Goal: Task Accomplishment & Management: Complete application form

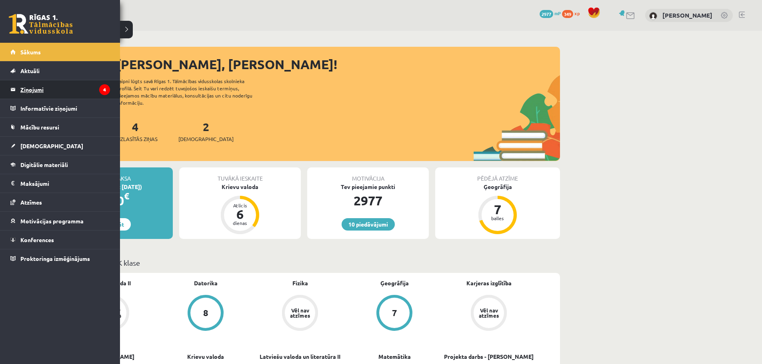
click at [52, 87] on legend "Ziņojumi 4" at bounding box center [65, 89] width 90 height 18
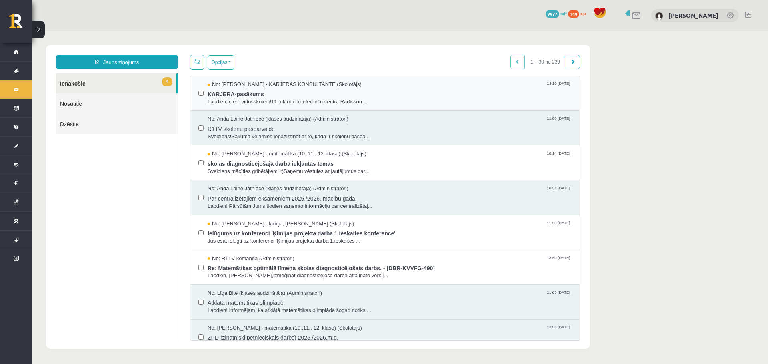
click at [232, 96] on span "KARJERA-pasākums" at bounding box center [389, 93] width 364 height 10
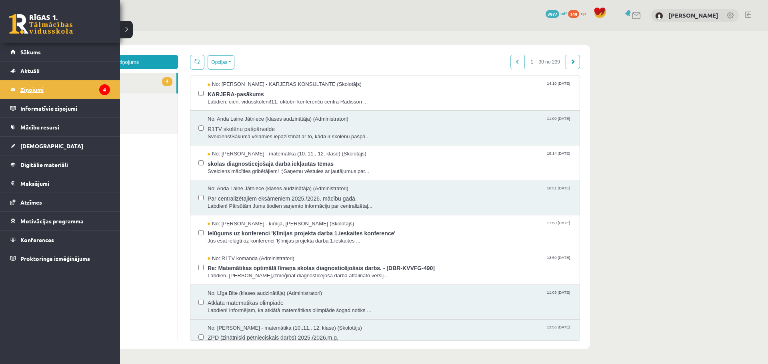
click at [87, 90] on legend "Ziņojumi 4" at bounding box center [65, 89] width 90 height 18
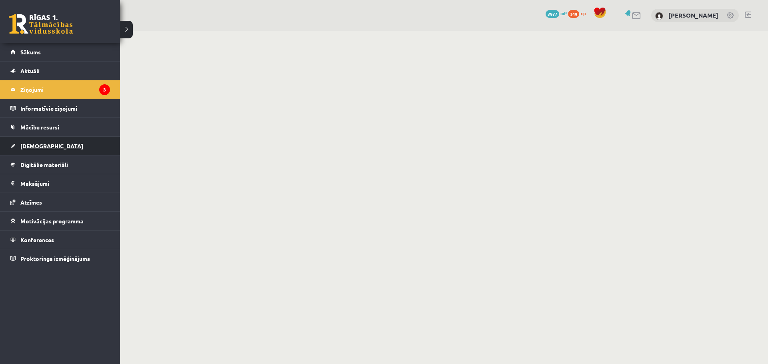
click at [38, 150] on link "[DEMOGRAPHIC_DATA]" at bounding box center [60, 146] width 100 height 18
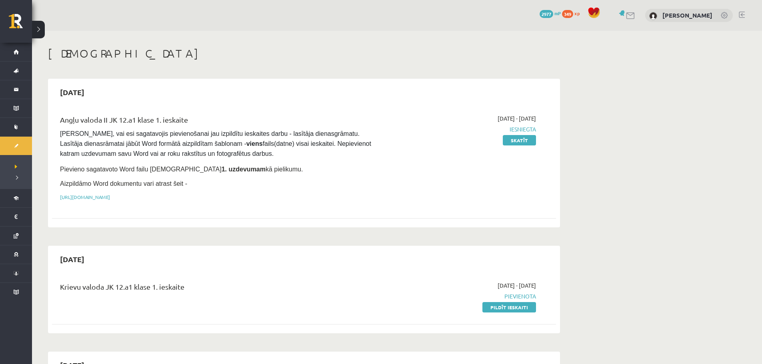
scroll to position [40, 0]
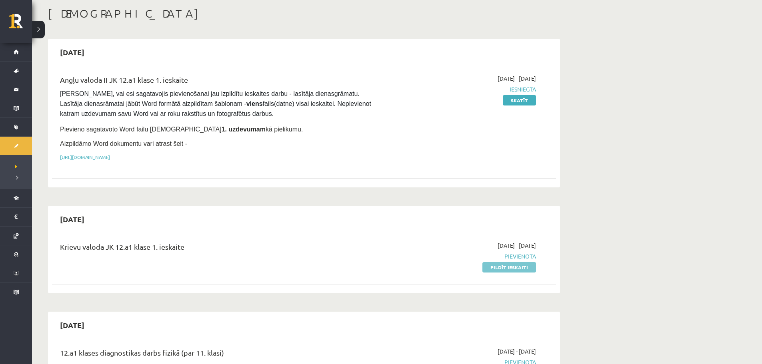
click at [502, 265] on link "Pildīt ieskaiti" at bounding box center [509, 267] width 54 height 10
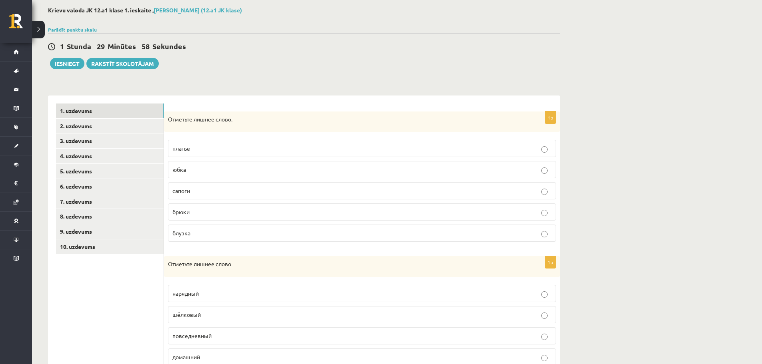
scroll to position [120, 0]
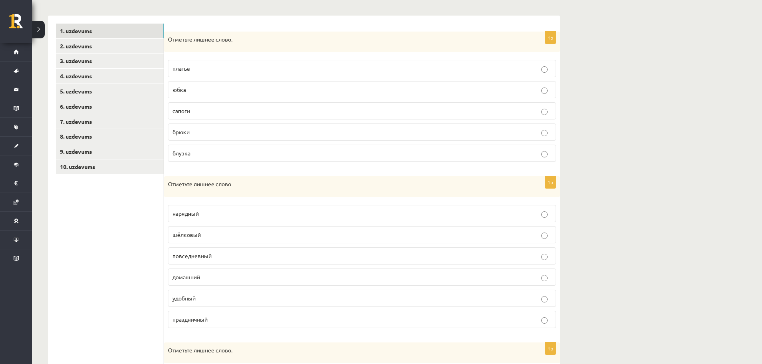
click at [196, 106] on label "сапоги" at bounding box center [362, 110] width 388 height 17
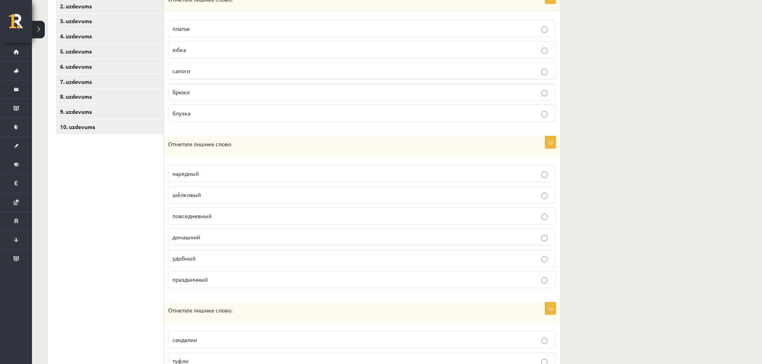
click at [236, 195] on p "шёлковый" at bounding box center [361, 195] width 379 height 8
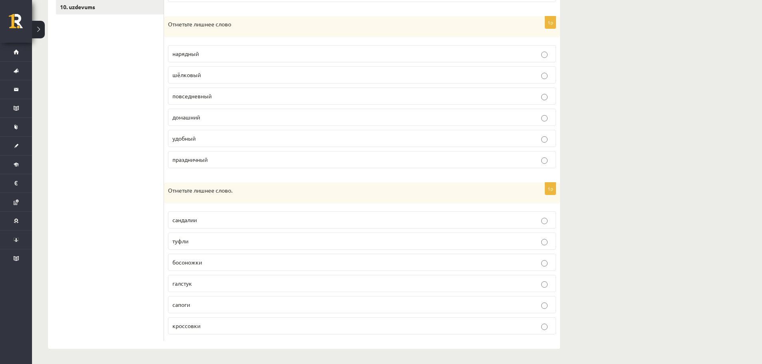
scroll to position [281, 0]
click at [195, 283] on p "галстук" at bounding box center [361, 283] width 379 height 8
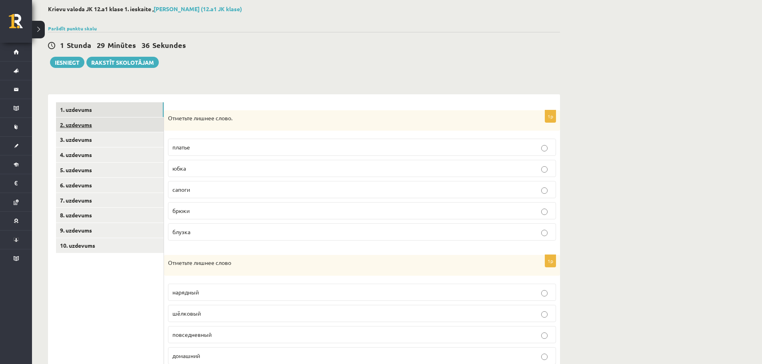
click at [86, 128] on link "2. uzdevums" at bounding box center [110, 125] width 108 height 15
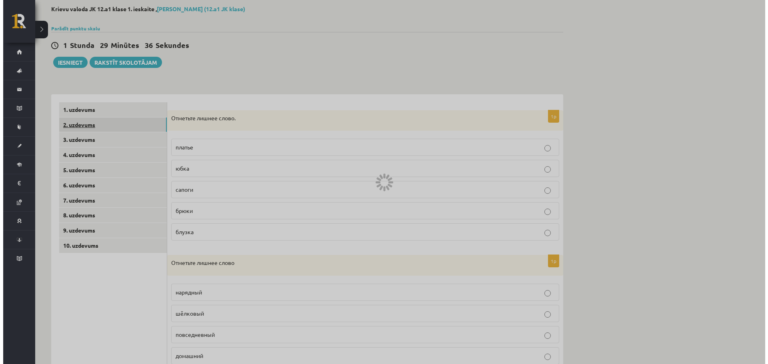
scroll to position [0, 0]
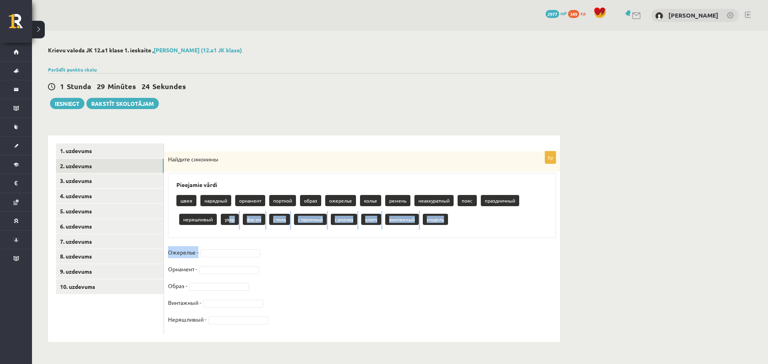
drag, startPoint x: 230, startPoint y: 219, endPoint x: 223, endPoint y: 260, distance: 41.8
click at [223, 260] on div "5p Найдите синонимы Pieejamie vārdi швея нарядный орнамент портной образ ожерел…" at bounding box center [362, 243] width 396 height 183
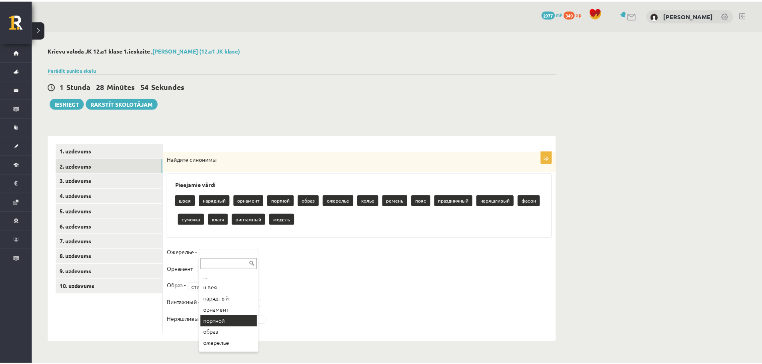
scroll to position [40, 0]
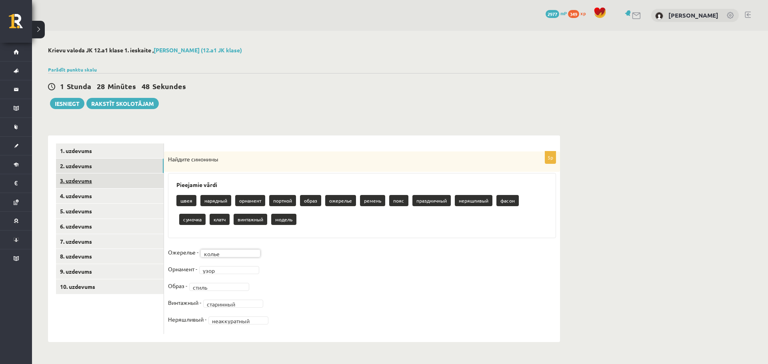
click at [94, 188] on link "3. uzdevums" at bounding box center [110, 181] width 108 height 15
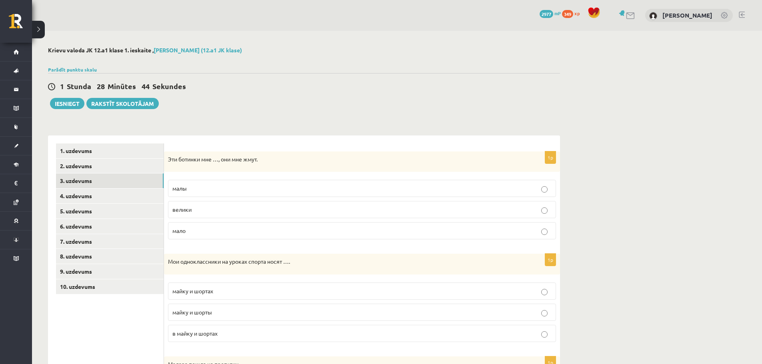
click at [214, 188] on p "малы" at bounding box center [361, 188] width 379 height 8
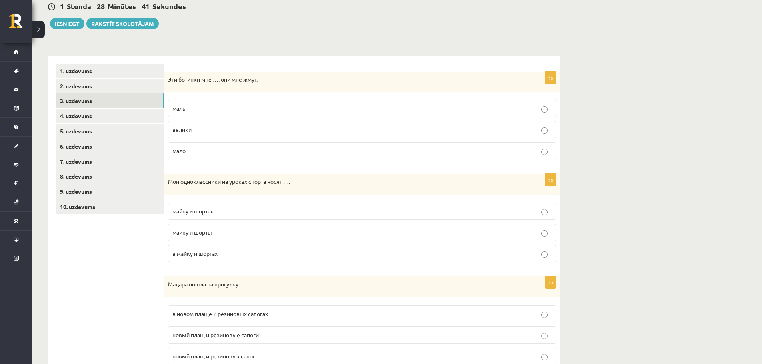
scroll to position [120, 0]
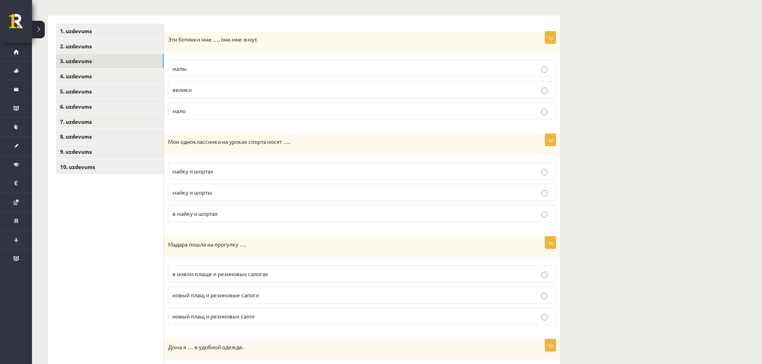
click at [211, 191] on span "майку и шорты" at bounding box center [192, 192] width 40 height 7
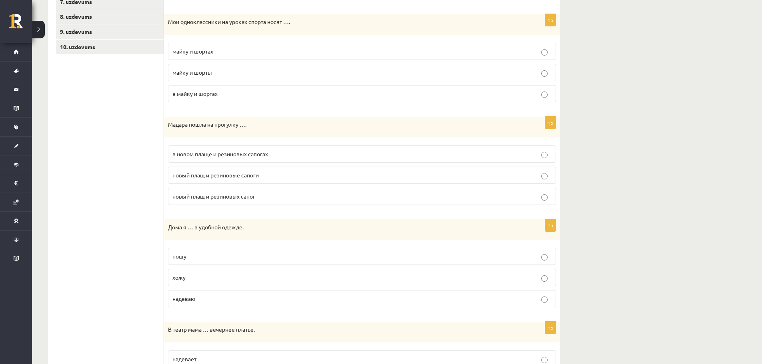
click at [212, 154] on span "в новом плаще и резиновых сапогах" at bounding box center [220, 153] width 96 height 7
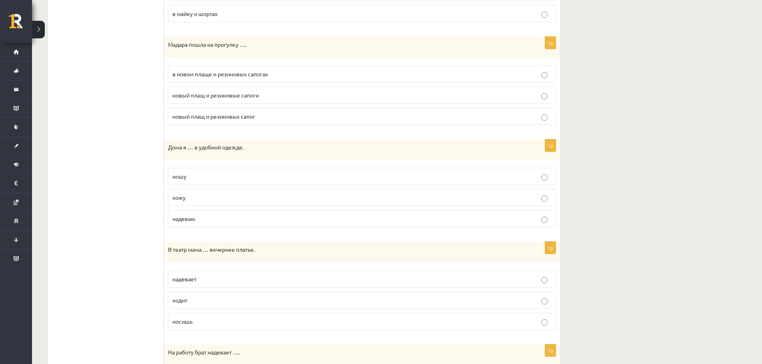
click at [190, 197] on p "хожу" at bounding box center [361, 198] width 379 height 8
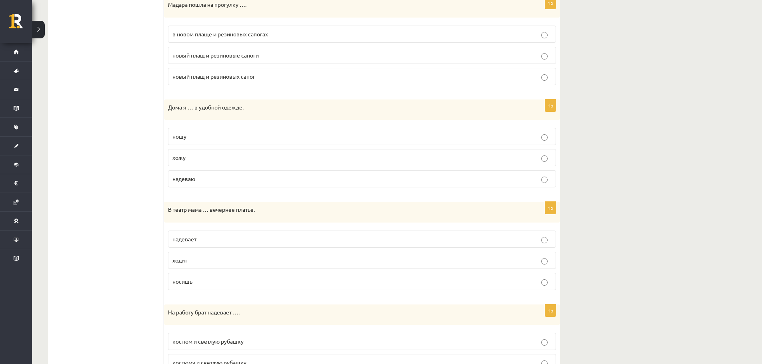
scroll to position [440, 0]
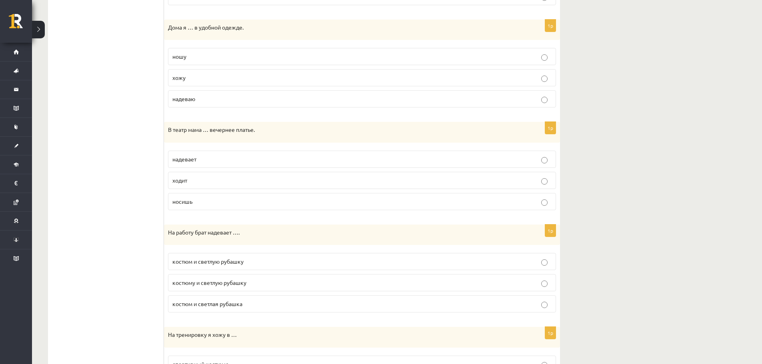
drag, startPoint x: 208, startPoint y: 156, endPoint x: 191, endPoint y: 163, distance: 18.3
click at [208, 156] on p "надевает" at bounding box center [361, 159] width 379 height 8
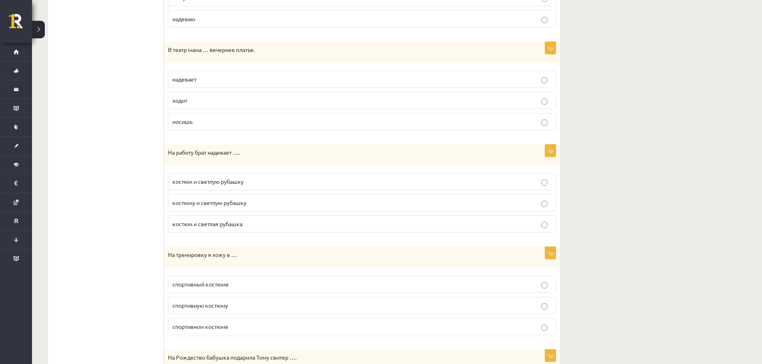
click at [223, 186] on p "костюм и светлую рубашку" at bounding box center [361, 182] width 379 height 8
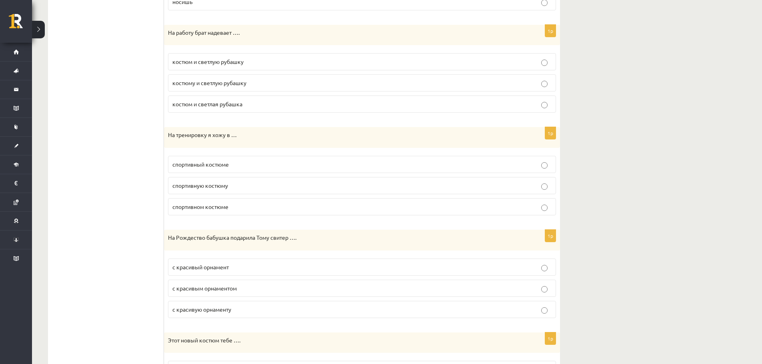
scroll to position [720, 0]
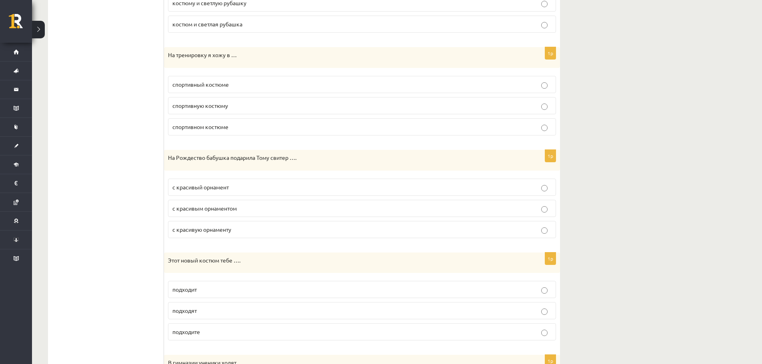
click at [224, 128] on span "спортивном костюме" at bounding box center [200, 126] width 56 height 7
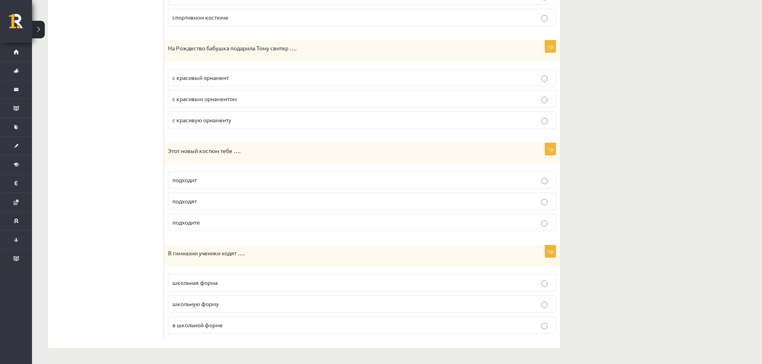
click at [218, 95] on p "с красивым орнаментом" at bounding box center [361, 99] width 379 height 8
click at [215, 178] on p "подходит" at bounding box center [361, 180] width 379 height 8
click at [225, 327] on p "в школьной форме" at bounding box center [361, 325] width 379 height 8
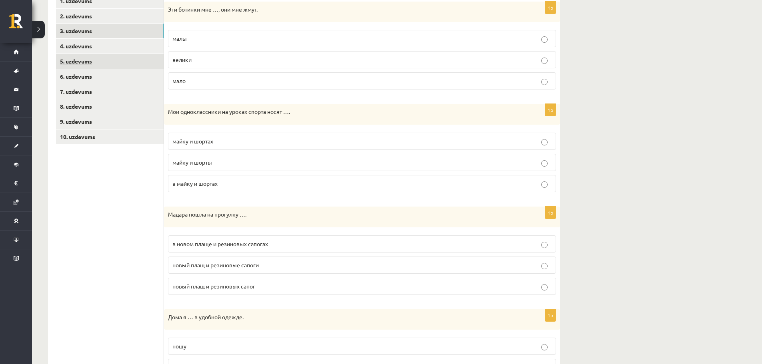
scroll to position [0, 0]
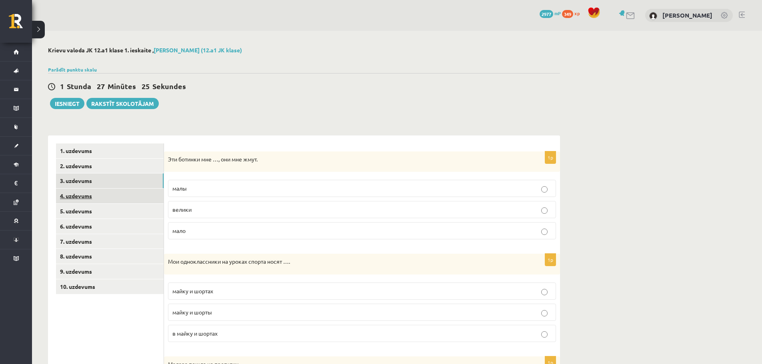
click at [87, 195] on link "4. uzdevums" at bounding box center [110, 196] width 108 height 15
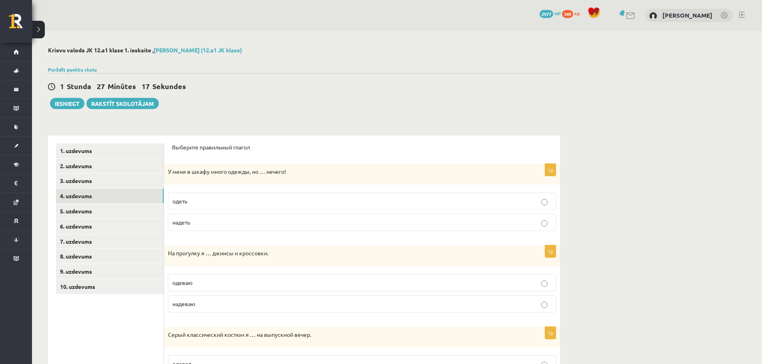
click at [205, 225] on p "надеть" at bounding box center [361, 222] width 379 height 8
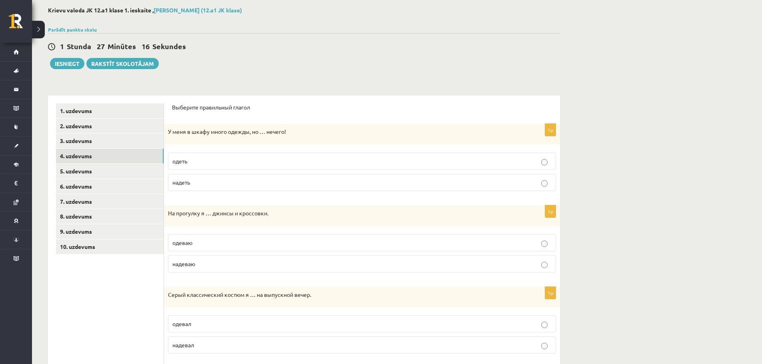
scroll to position [120, 0]
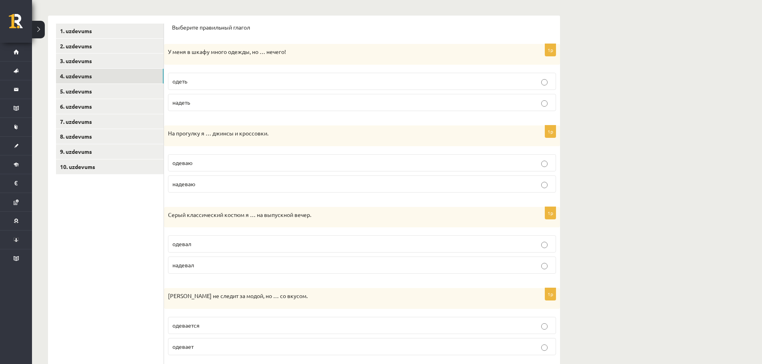
click at [208, 184] on p "надеваю" at bounding box center [361, 184] width 379 height 8
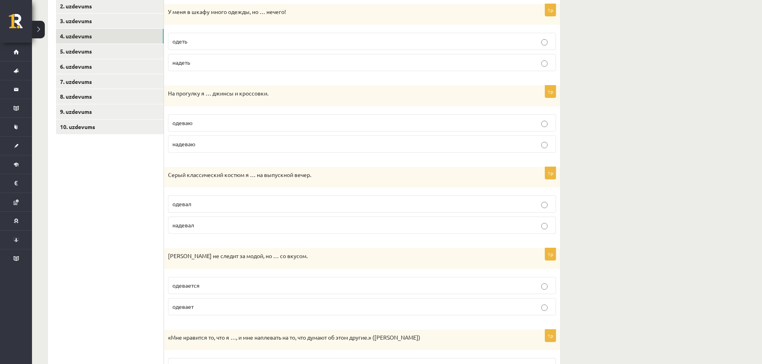
click at [205, 228] on p "надевал" at bounding box center [361, 225] width 379 height 8
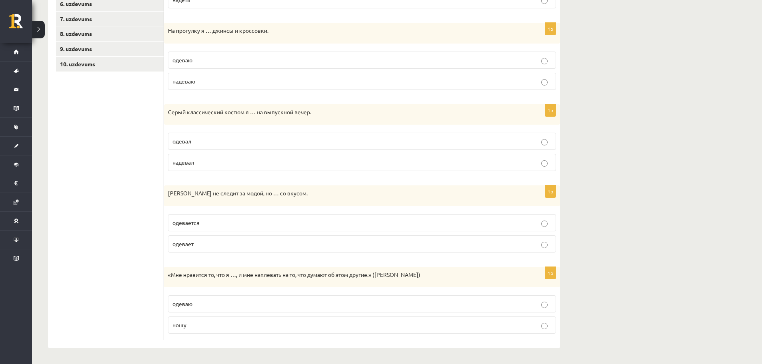
click at [210, 222] on p "одевается" at bounding box center [361, 223] width 379 height 8
click at [201, 321] on label "ношу" at bounding box center [362, 325] width 388 height 17
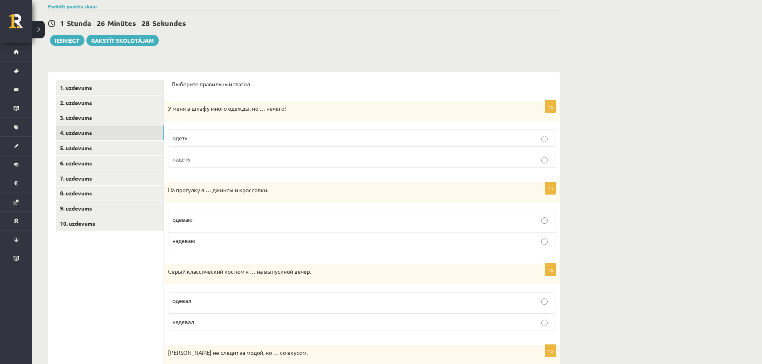
scroll to position [23, 0]
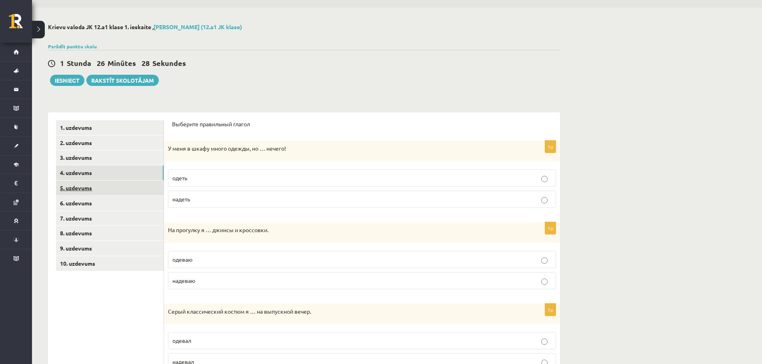
click at [108, 187] on link "5. uzdevums" at bounding box center [110, 188] width 108 height 15
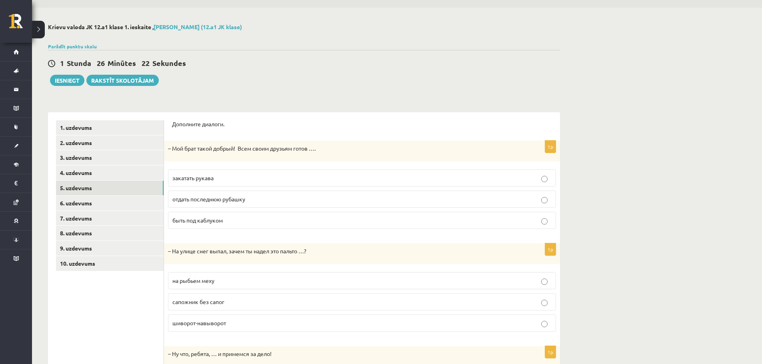
click at [226, 177] on p "закатать рукава" at bounding box center [361, 178] width 379 height 8
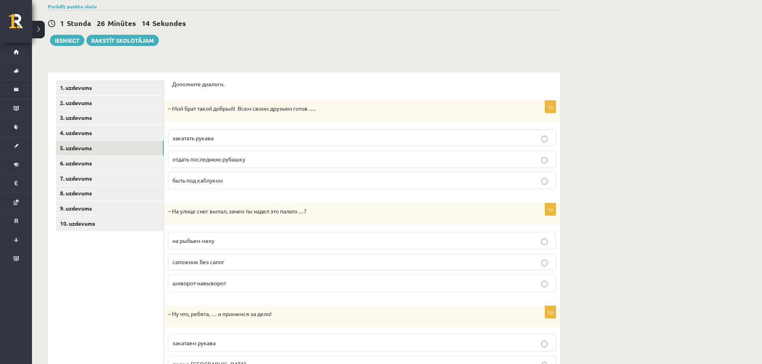
click at [213, 160] on span "отдать последнюю рубашку" at bounding box center [208, 159] width 73 height 7
click at [217, 144] on label "закатать рукава" at bounding box center [362, 138] width 388 height 17
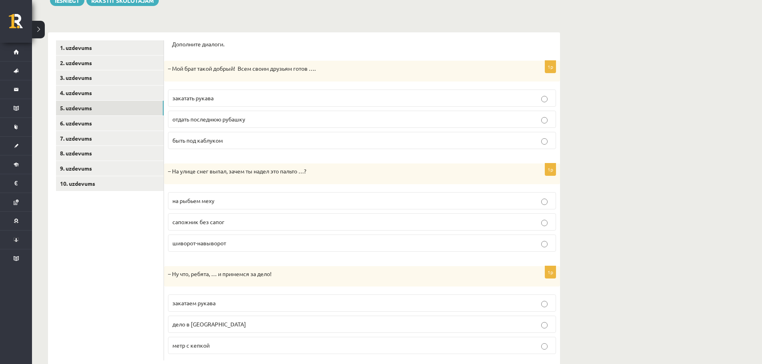
drag, startPoint x: 136, startPoint y: 236, endPoint x: 115, endPoint y: 242, distance: 21.5
click at [115, 242] on ul "1. uzdevums 2. uzdevums 3. uzdevums 4. uzdevums 5. uzdevums 6. uzdevums 7. uzde…" at bounding box center [110, 200] width 108 height 320
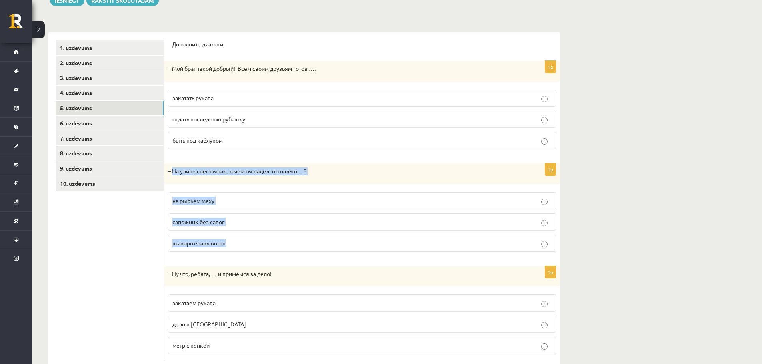
drag, startPoint x: 172, startPoint y: 170, endPoint x: 255, endPoint y: 249, distance: 114.0
click at [255, 249] on div "1p – На улице снег выпал, зачем ты надел это пальто …? на рыбьем меху сапожник …" at bounding box center [362, 211] width 396 height 95
copy div "На улице снег выпал, зачем ты надел это пальто …? на рыбьем меху сапожник без с…"
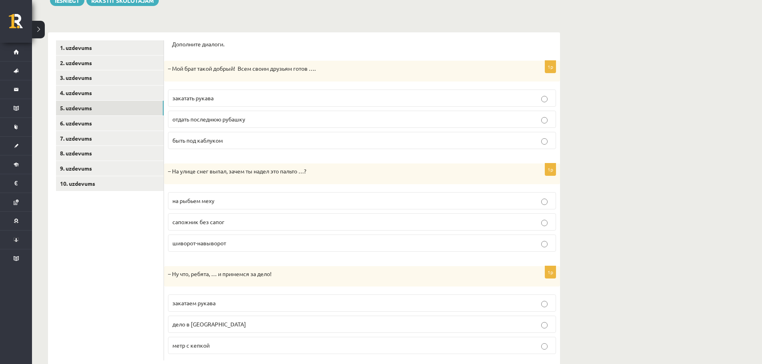
click at [134, 251] on ul "1. uzdevums 2. uzdevums 3. uzdevums 4. uzdevums 5. uzdevums 6. uzdevums 7. uzde…" at bounding box center [110, 200] width 108 height 320
click at [197, 243] on span "шиворот-навыворот" at bounding box center [199, 242] width 54 height 7
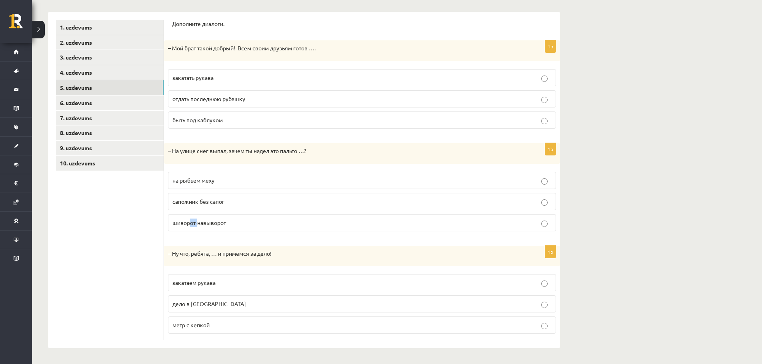
click at [194, 221] on span "шиворот-навыворот" at bounding box center [199, 222] width 54 height 7
click at [139, 215] on ul "1. uzdevums 2. uzdevums 3. uzdevums 4. uzdevums 5. uzdevums 6. uzdevums 7. uzde…" at bounding box center [110, 180] width 108 height 320
click at [201, 279] on p "закатаем рукава" at bounding box center [361, 283] width 379 height 8
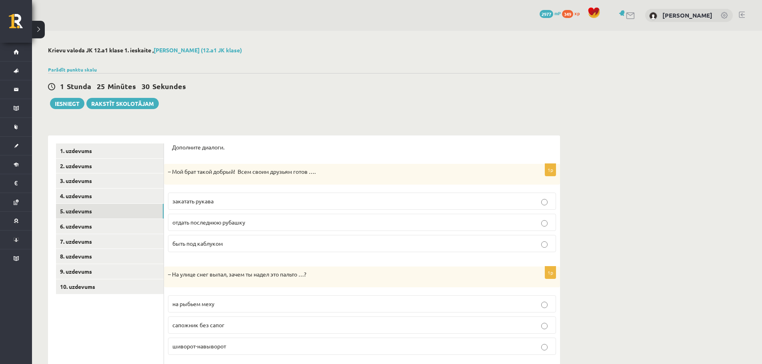
click at [221, 224] on span "отдать последнюю рубашку" at bounding box center [208, 222] width 73 height 7
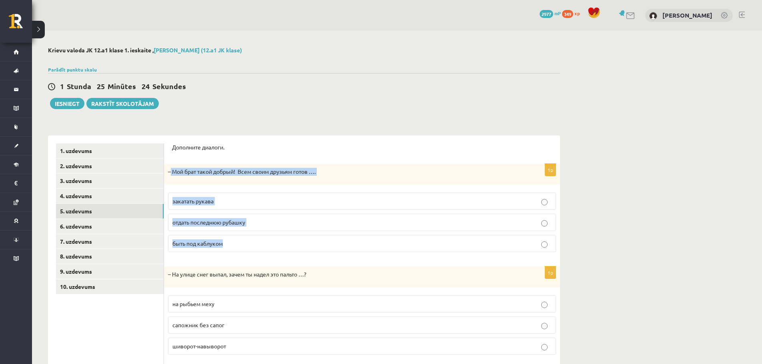
drag, startPoint x: 171, startPoint y: 172, endPoint x: 249, endPoint y: 251, distance: 112.0
click at [249, 251] on div "1p – Мой брат такой добрый! Всем своим друзьям готов …. закатать рукава отдать …" at bounding box center [362, 211] width 396 height 95
copy div "Мой брат такой добрый! Всем своим друзьям готов …. закатать рукава отдать после…"
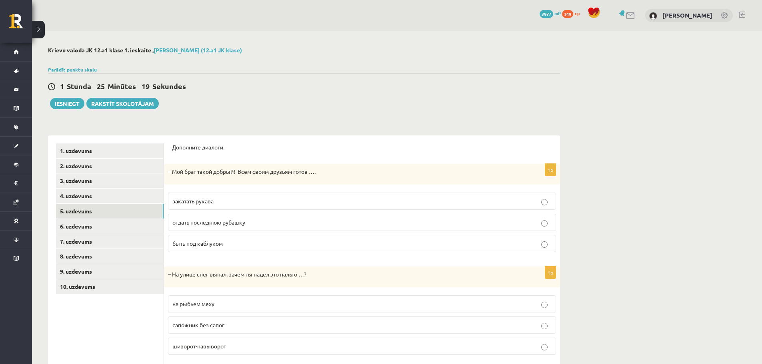
click at [341, 76] on div "1 Stunda 25 Minūtes 19 Sekundes Ieskaite saglabāta! Iesniegt Rakstīt skolotājam" at bounding box center [304, 91] width 512 height 36
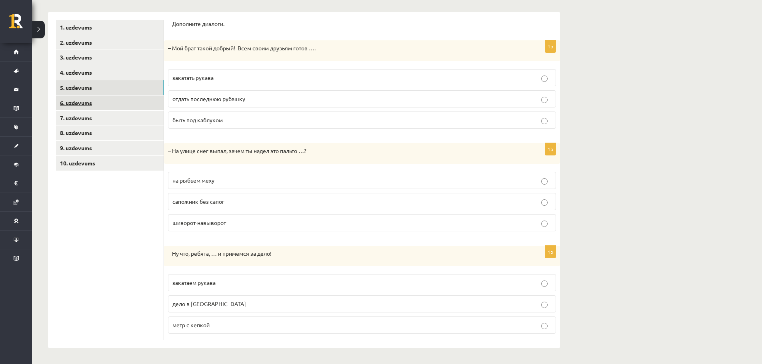
click at [110, 100] on link "6. uzdevums" at bounding box center [110, 103] width 108 height 15
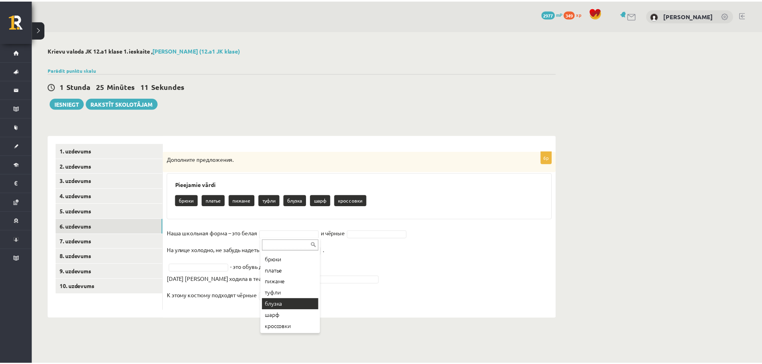
scroll to position [0, 0]
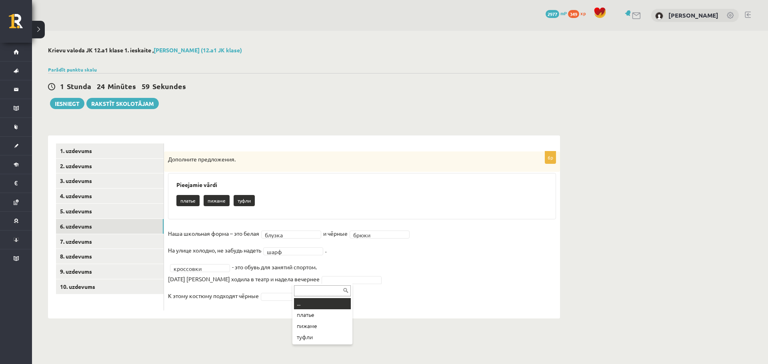
drag, startPoint x: 312, startPoint y: 280, endPoint x: 317, endPoint y: 283, distance: 5.7
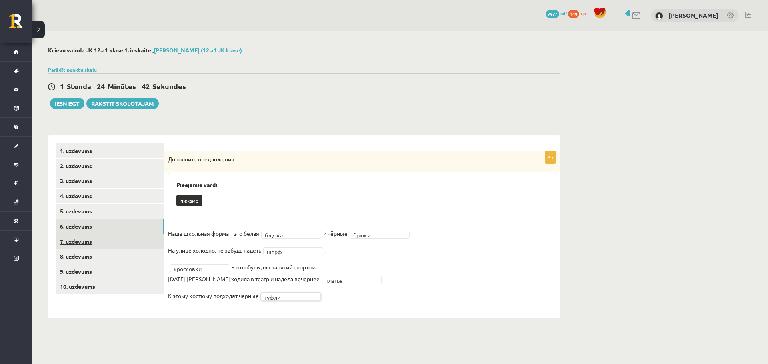
click at [94, 238] on link "7. uzdevums" at bounding box center [110, 241] width 108 height 15
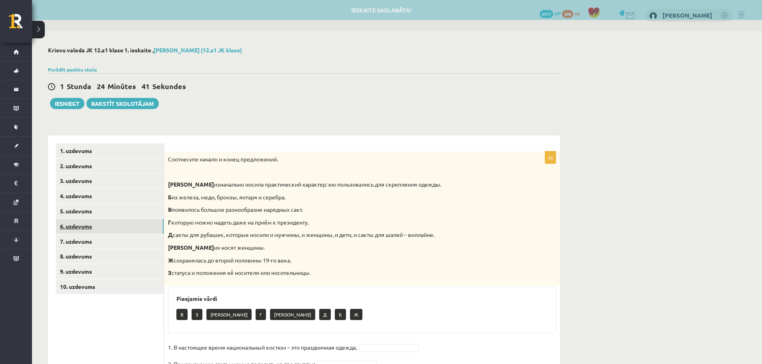
click at [111, 233] on link "6. uzdevums" at bounding box center [110, 226] width 108 height 15
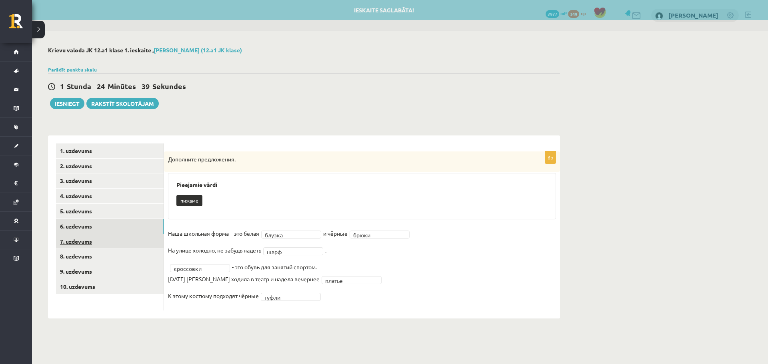
click at [110, 246] on link "7. uzdevums" at bounding box center [110, 241] width 108 height 15
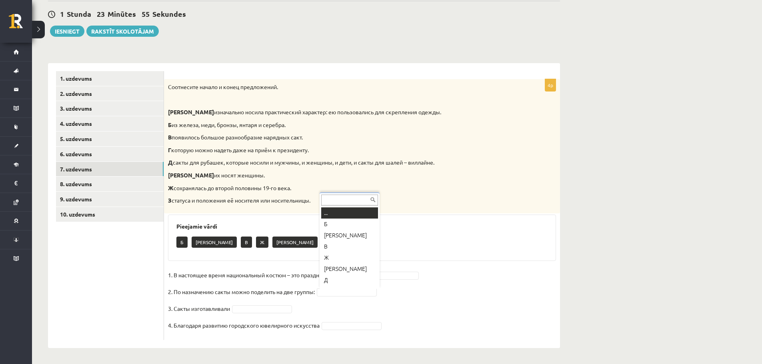
scroll to position [10, 0]
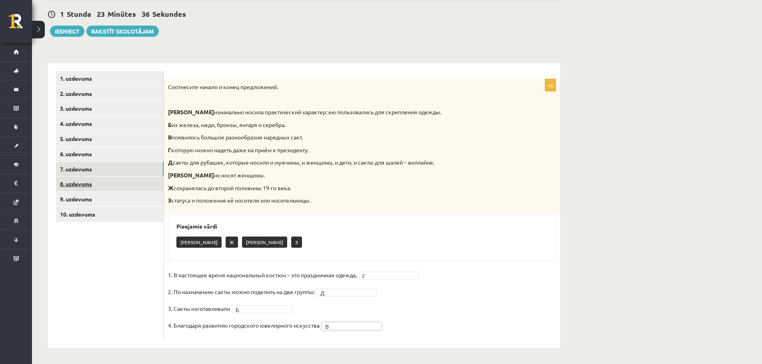
click at [90, 186] on link "8. uzdevums" at bounding box center [110, 184] width 108 height 15
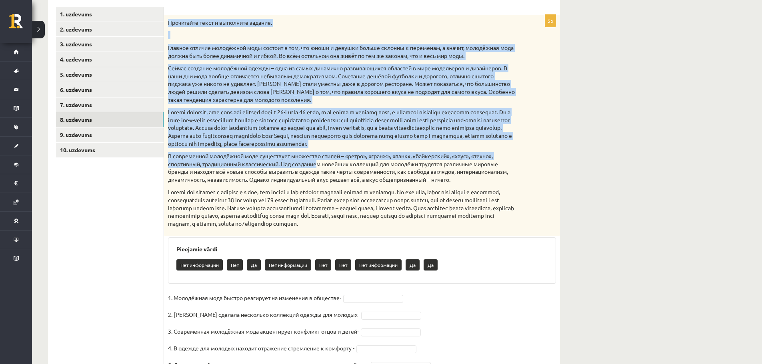
scroll to position [177, 0]
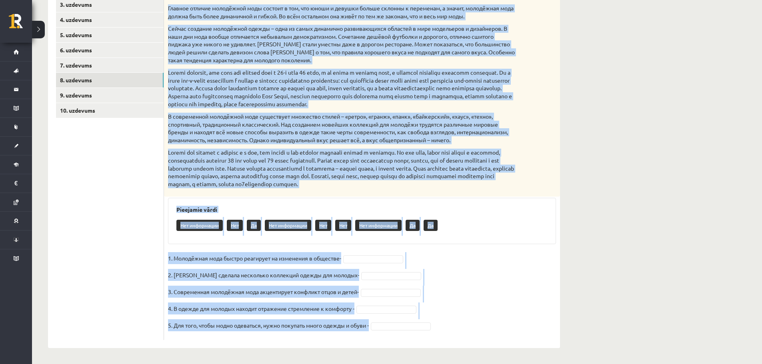
drag, startPoint x: 169, startPoint y: 23, endPoint x: 421, endPoint y: 329, distance: 395.9
click at [421, 329] on div "5p Прочитайте текст и выполните задание. Главное отличие молодёжной моды состои…" at bounding box center [362, 157] width 396 height 365
copy div "Прочитайте текст и выполните задание. Главное отличие молодёжной моды состоит в…"
click at [469, 301] on fieldset "1. Молодёжная мода быстро реагирует на изменения в обществе- 2. Коко Шанель сде…" at bounding box center [362, 294] width 388 height 84
click at [461, 295] on fieldset "1. Молодёжная мода быстро реагирует на изменения в обществе- 2. Коко Шанель сде…" at bounding box center [362, 294] width 388 height 84
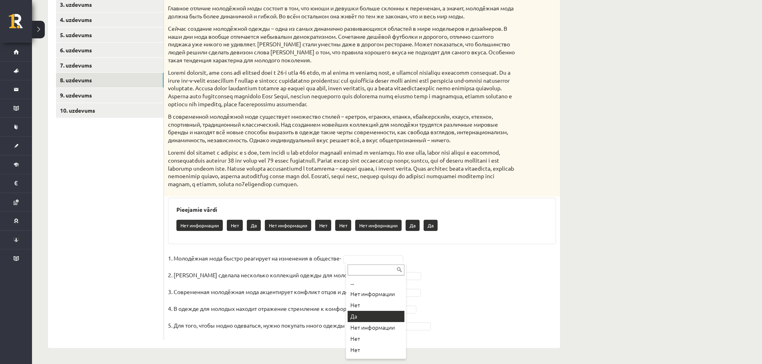
drag, startPoint x: 365, startPoint y: 313, endPoint x: 374, endPoint y: 300, distance: 16.6
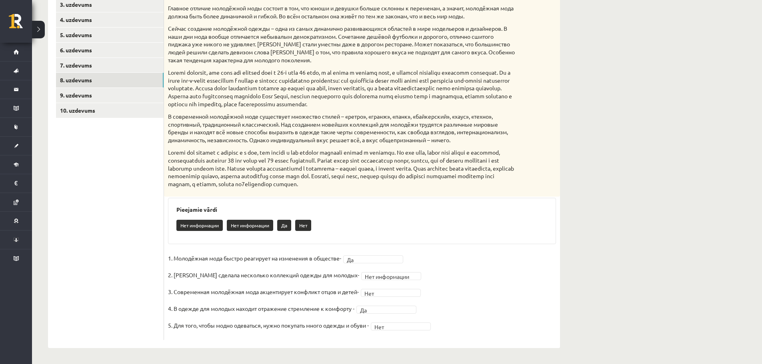
click at [449, 173] on p at bounding box center [342, 168] width 348 height 39
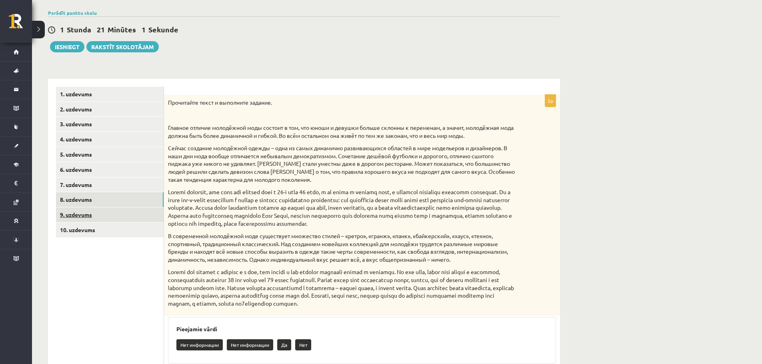
click at [82, 215] on link "9. uzdevums" at bounding box center [110, 214] width 108 height 15
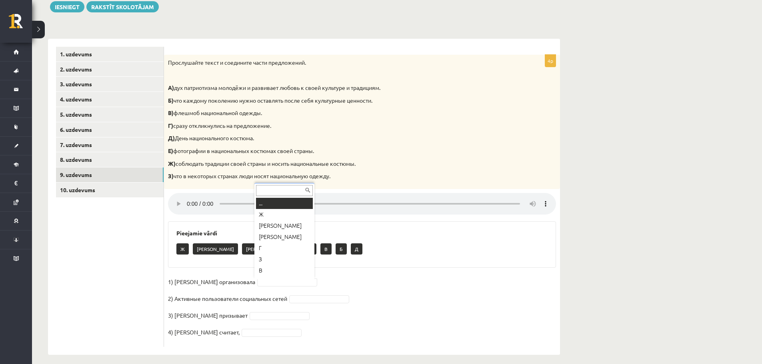
scroll to position [10, 0]
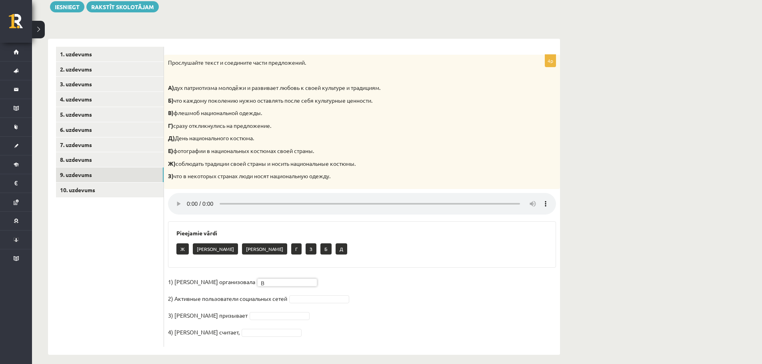
click at [352, 258] on div "Ж Е А Г З Б Д" at bounding box center [361, 250] width 371 height 19
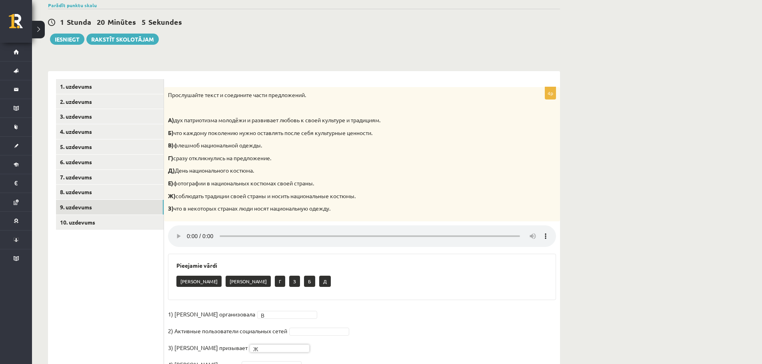
scroll to position [104, 0]
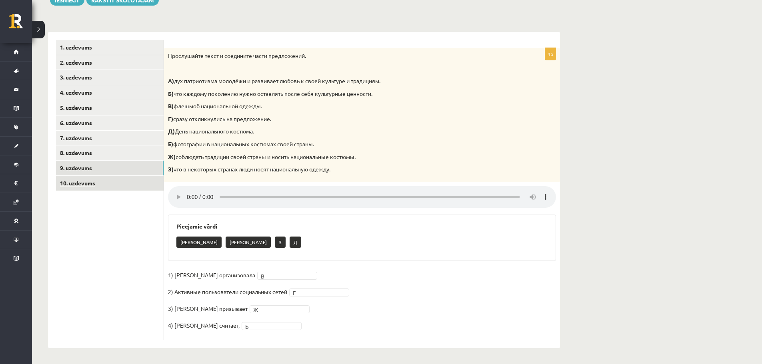
click at [111, 181] on link "10. uzdevums" at bounding box center [110, 183] width 108 height 15
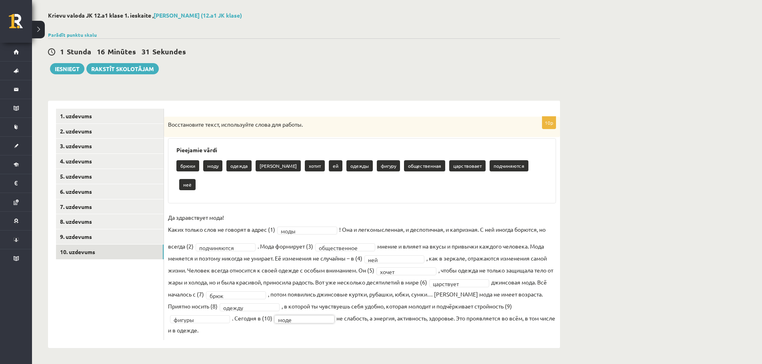
scroll to position [16, 0]
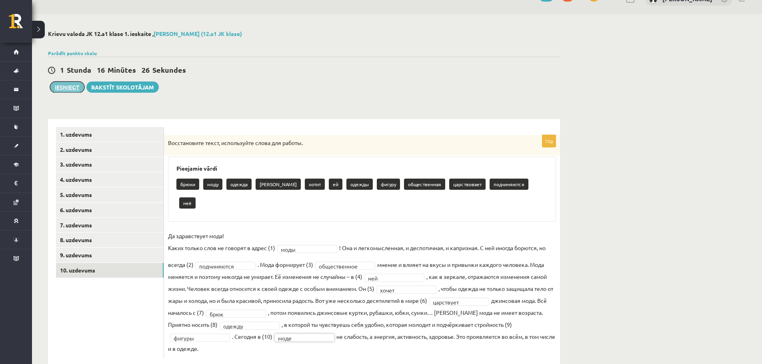
click at [68, 87] on button "Iesniegt" at bounding box center [67, 87] width 34 height 11
